Goal: Information Seeking & Learning: Learn about a topic

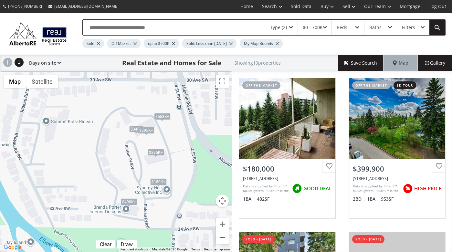
scroll to position [328, 0]
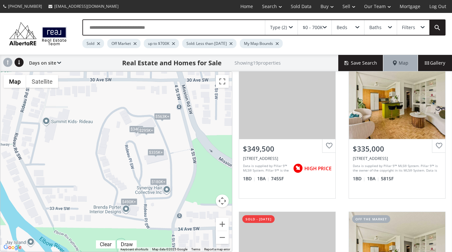
click at [287, 27] on div "Type (2)" at bounding box center [278, 27] width 17 height 5
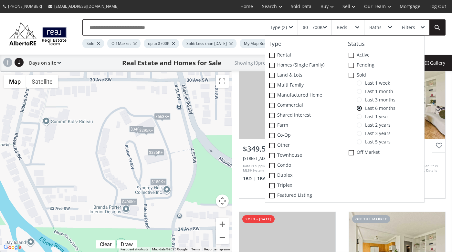
click at [363, 83] on span "Last 1 week" at bounding box center [376, 83] width 28 height 5
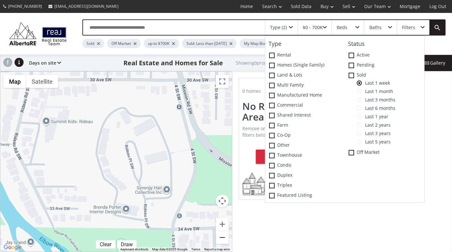
click at [221, 237] on button "Zoom out" at bounding box center [222, 237] width 13 height 13
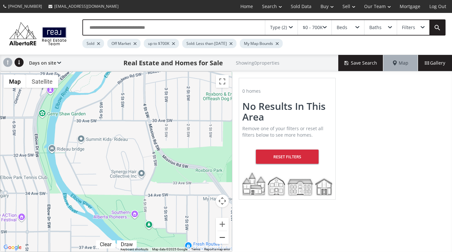
click at [221, 237] on button "Zoom out" at bounding box center [222, 237] width 13 height 13
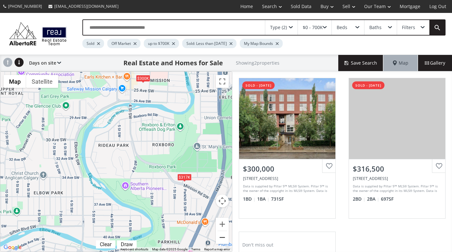
click at [221, 237] on button "Zoom out" at bounding box center [222, 237] width 13 height 13
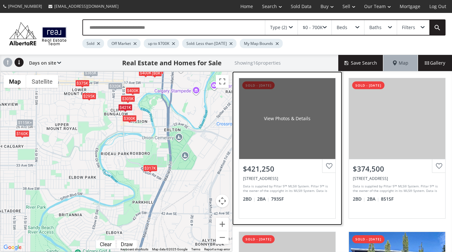
click at [277, 156] on div "View Photos & Details" at bounding box center [287, 118] width 96 height 81
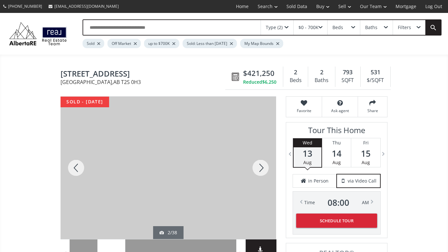
click at [261, 165] on div at bounding box center [260, 168] width 31 height 143
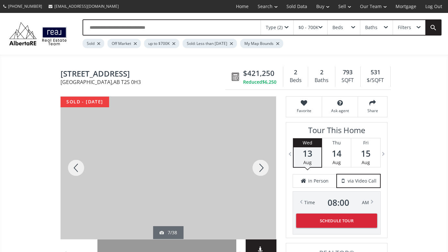
click at [261, 165] on div at bounding box center [260, 168] width 31 height 143
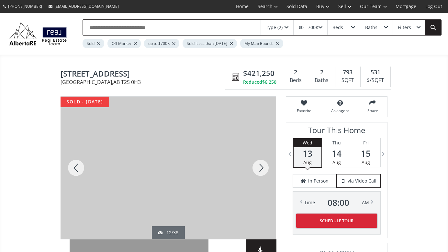
click at [261, 165] on div at bounding box center [260, 168] width 31 height 143
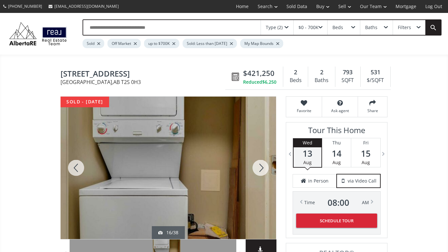
click at [261, 165] on div at bounding box center [260, 168] width 31 height 143
